Goal: Task Accomplishment & Management: Use online tool/utility

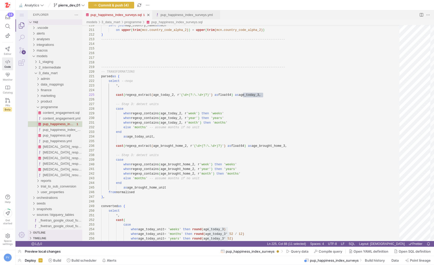
scroll to position [19, 162]
click at [21, 262] on span "button" at bounding box center [19, 260] width 8 height 9
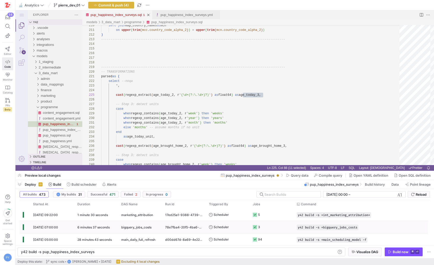
scroll to position [19, 143]
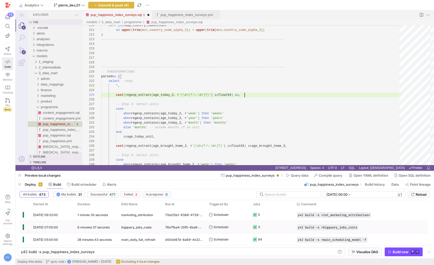
type textarea "parsed as ( select --noqa *, cast(regexp_extract(age_today_2, r'(\d+(?:\.\d+)?)…"
